Goal: Share content

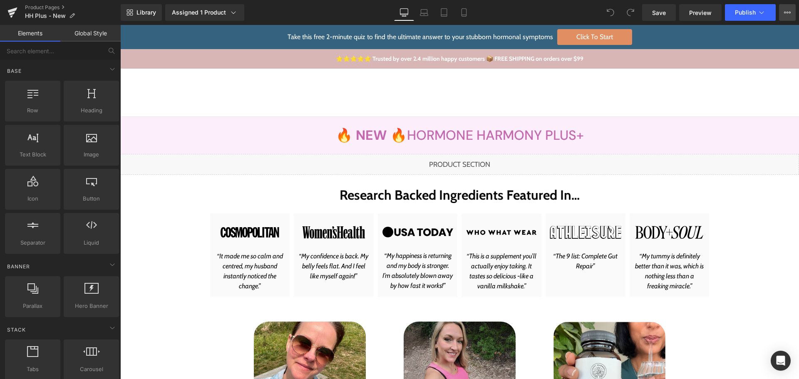
click at [788, 12] on icon at bounding box center [787, 12] width 7 height 7
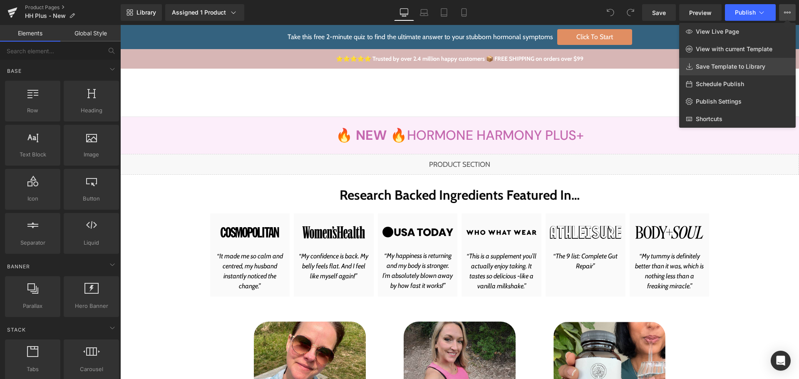
click at [711, 66] on span "Save Template to Library" at bounding box center [730, 66] width 69 height 7
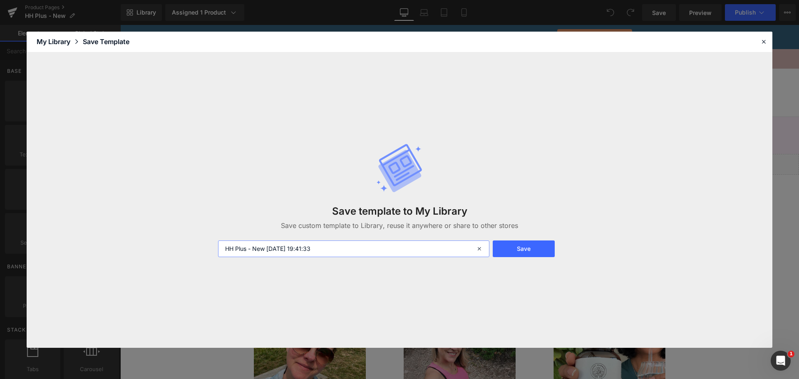
drag, startPoint x: 268, startPoint y: 249, endPoint x: 416, endPoint y: 255, distance: 147.4
click at [416, 255] on input "HH Plus - New [DATE] 19:41:33" at bounding box center [353, 248] width 271 height 17
type input "HH Plus - New - Transfer"
click at [529, 252] on button "Save" at bounding box center [524, 248] width 62 height 17
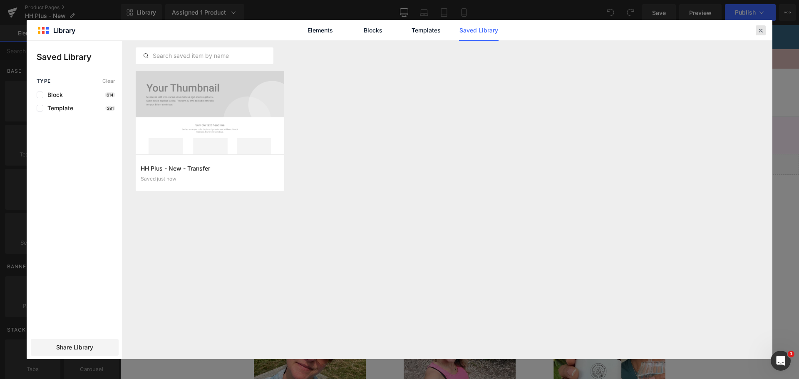
click at [758, 31] on icon at bounding box center [760, 30] width 7 height 7
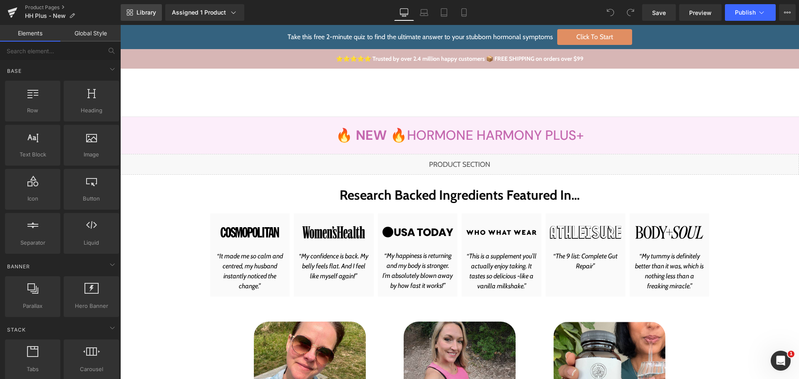
click at [123, 15] on link "Library" at bounding box center [141, 12] width 41 height 17
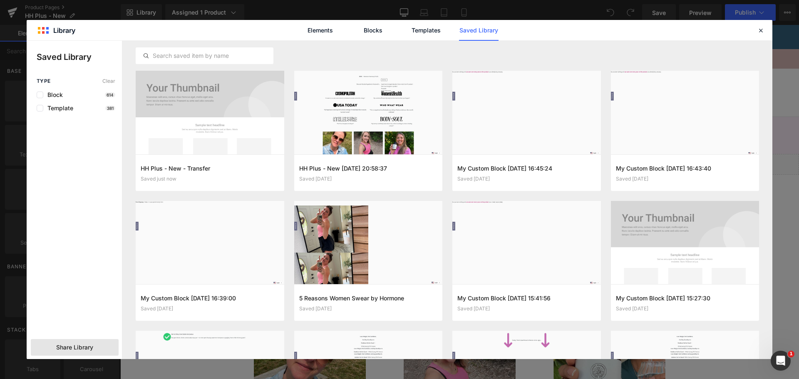
click at [61, 349] on span "Share Library" at bounding box center [74, 347] width 37 height 8
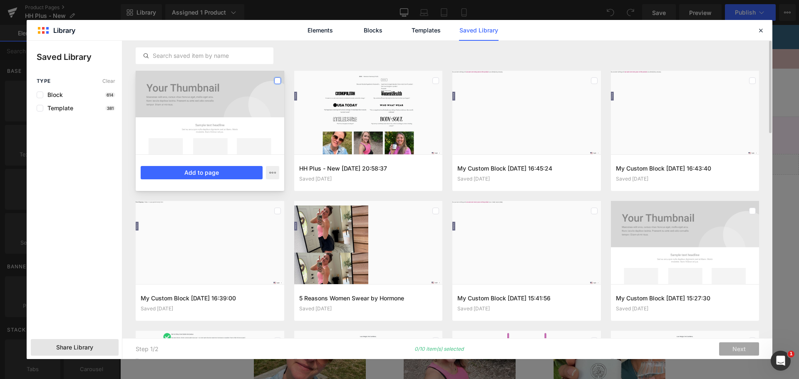
click at [275, 81] on label at bounding box center [277, 80] width 7 height 7
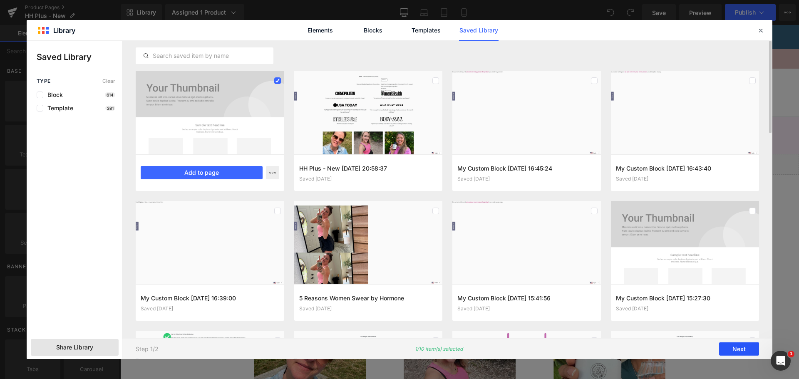
click at [733, 347] on button "Next" at bounding box center [739, 348] width 40 height 13
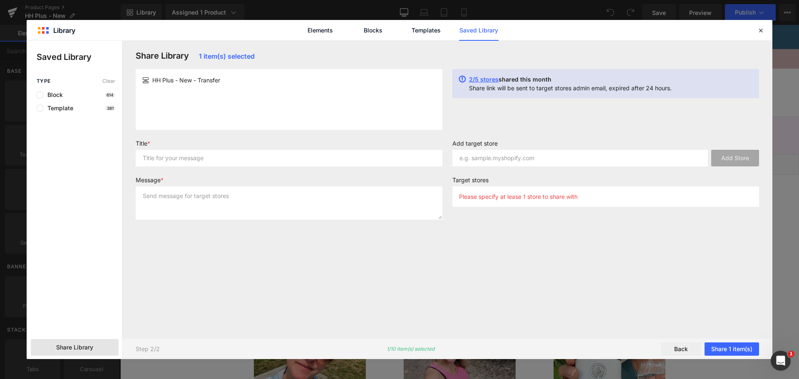
click at [287, 148] on label "Title *" at bounding box center [289, 145] width 307 height 10
click at [277, 154] on input "text" at bounding box center [289, 158] width 307 height 17
paste input "HH Plus - New - Transfer"
type input "HH Plus - New - Transfer"
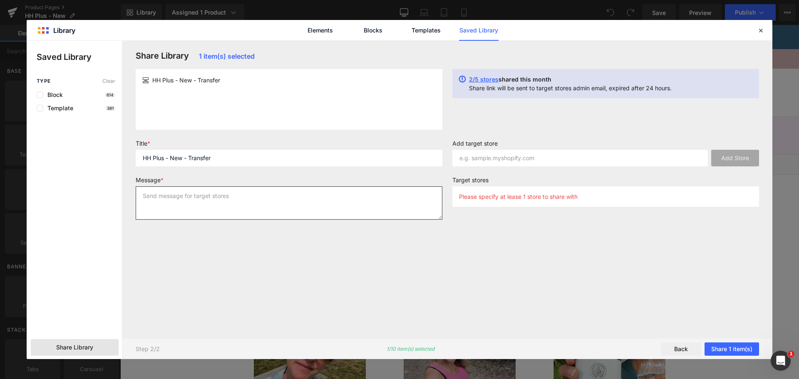
click at [243, 200] on textarea at bounding box center [289, 202] width 307 height 33
paste textarea "HH Plus - New - Transfer"
type textarea "HH Plus - New - Transfer"
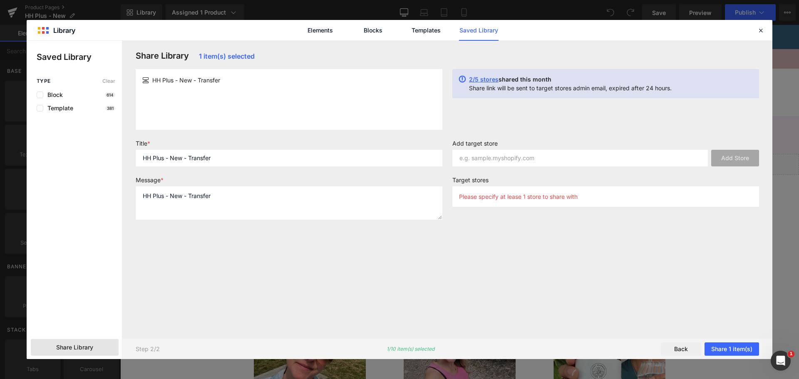
click at [222, 243] on div "Share Library 1 item(s) selected HH Plus - New - Transfer 2/5 stores shared thi…" at bounding box center [447, 190] width 633 height 278
click at [482, 162] on input "text" at bounding box center [579, 158] width 255 height 17
paste input "[URL][DOMAIN_NAME]"
type input "[DOMAIN_NAME]"
click at [721, 162] on button "Add Store" at bounding box center [735, 158] width 48 height 17
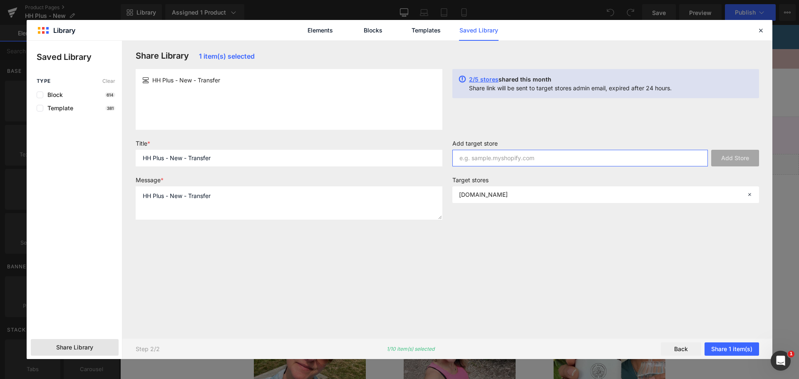
click at [602, 161] on input "text" at bounding box center [579, 158] width 255 height 17
paste input "[DOMAIN_NAME]"
click at [516, 160] on input "[DOMAIN_NAME]" at bounding box center [579, 158] width 255 height 17
type input "[DOMAIN_NAME]"
click at [731, 152] on button "Add Store" at bounding box center [735, 158] width 48 height 17
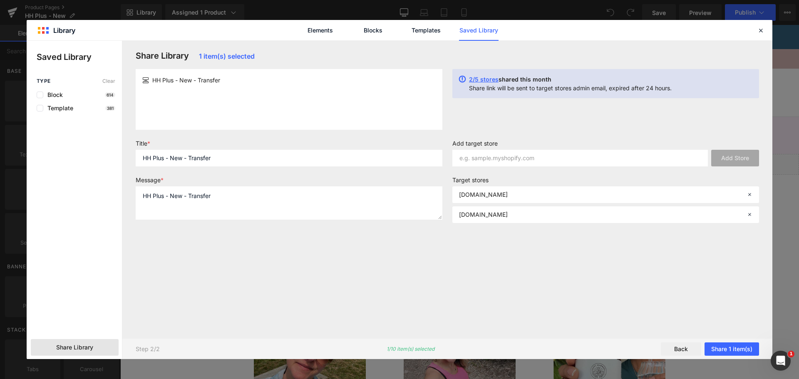
click at [609, 261] on div "Share Library 1 item(s) selected HH Plus - New - Transfer 2/5 stores shared thi…" at bounding box center [447, 190] width 633 height 278
click at [720, 348] on button "Share 1 item(s)" at bounding box center [731, 348] width 55 height 13
